Goal: Task Accomplishment & Management: Use online tool/utility

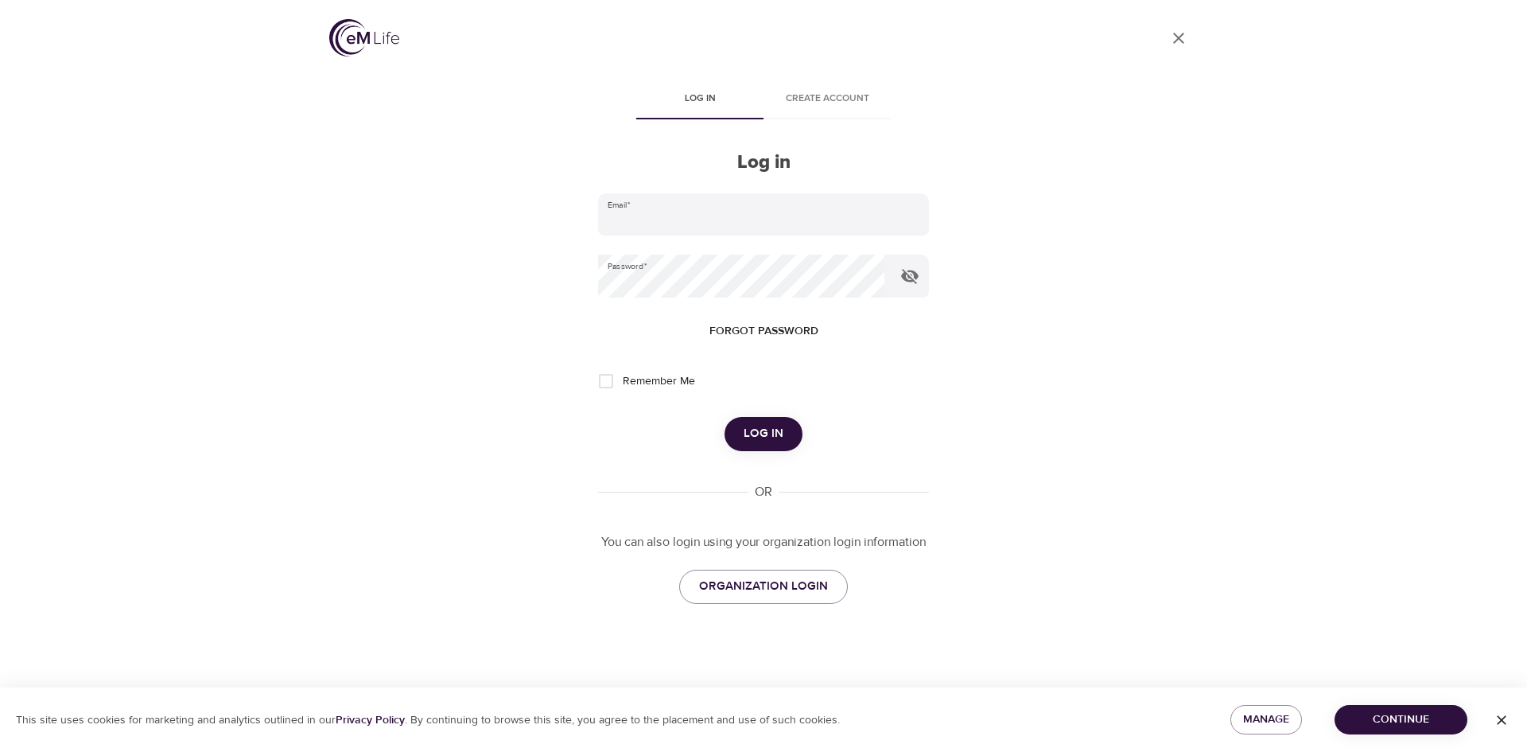
type input "[EMAIL_ADDRESS][DOMAIN_NAME]"
click at [743, 440] on button "Log in" at bounding box center [763, 433] width 78 height 33
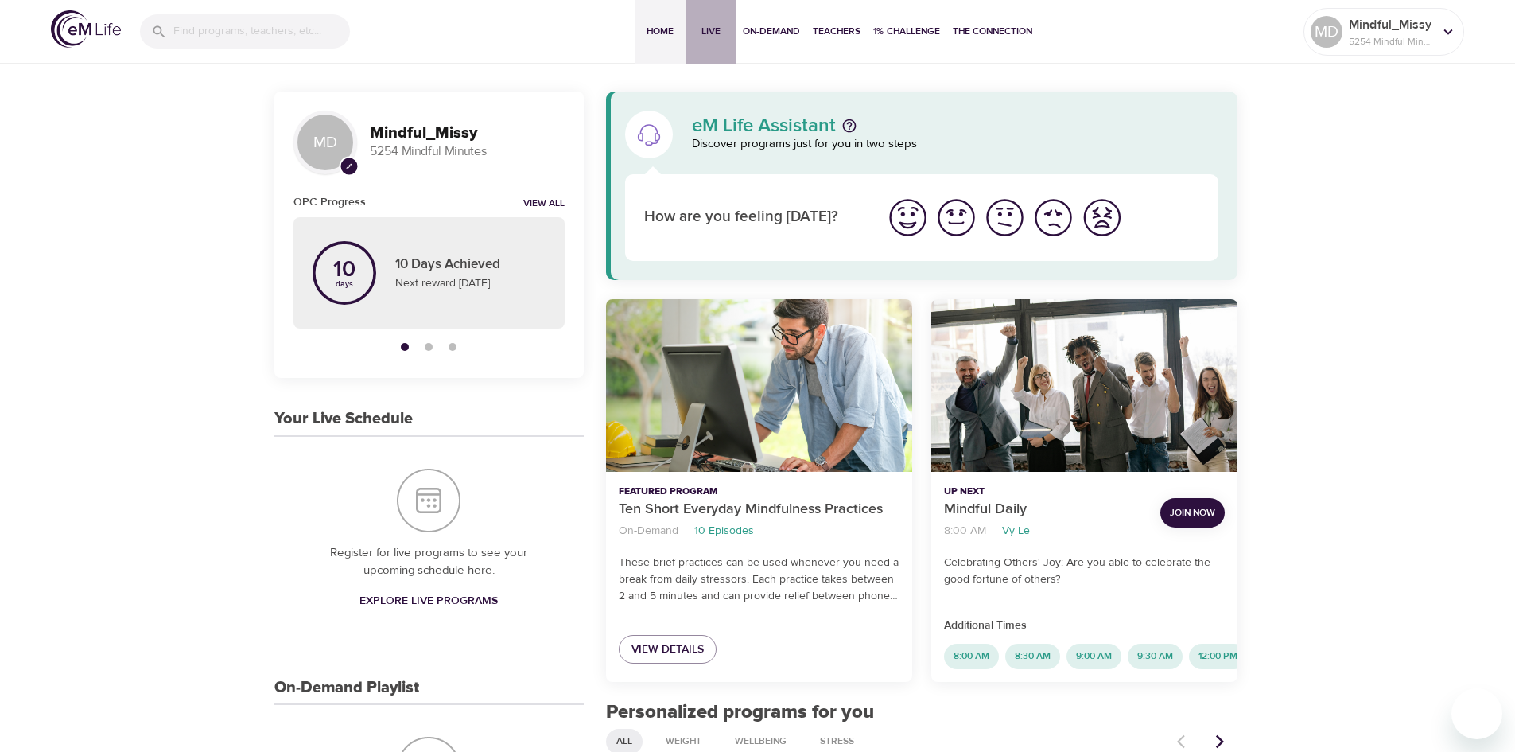
click at [713, 24] on span "Live" at bounding box center [711, 31] width 38 height 17
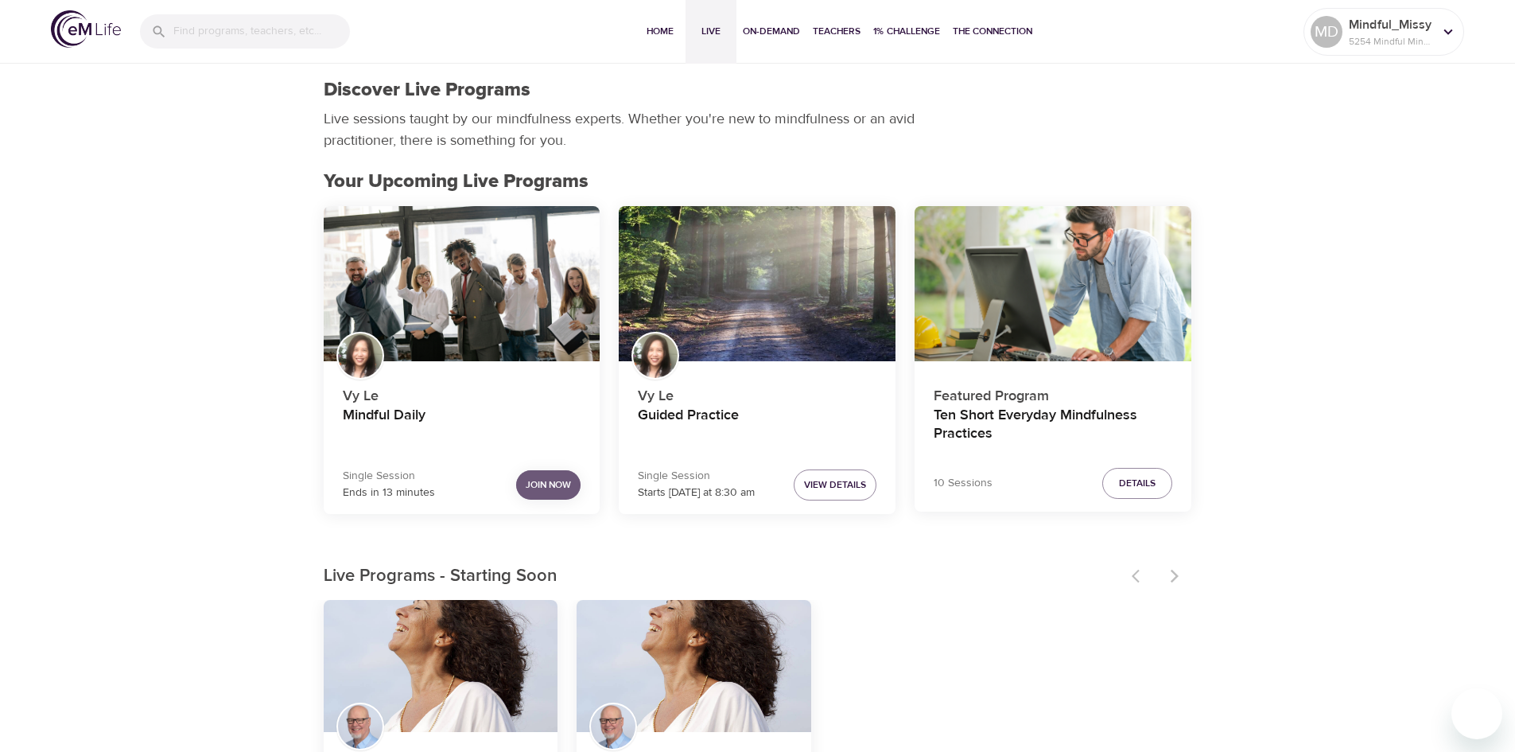
click at [546, 492] on span "Join Now" at bounding box center [548, 484] width 45 height 17
